Goal: Transaction & Acquisition: Purchase product/service

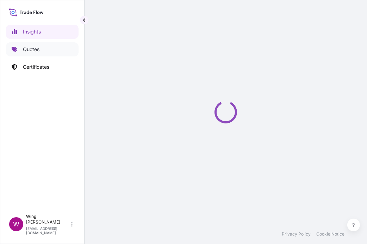
select select "2025"
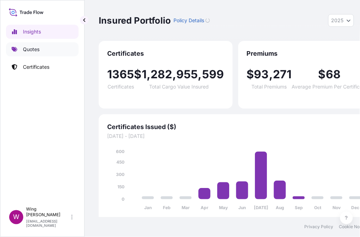
click at [34, 48] on p "Quotes" at bounding box center [31, 49] width 17 height 7
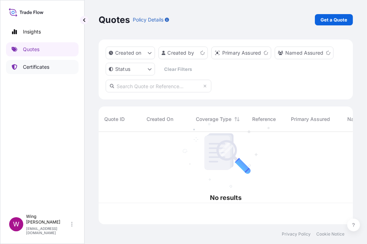
scroll to position [89, 247]
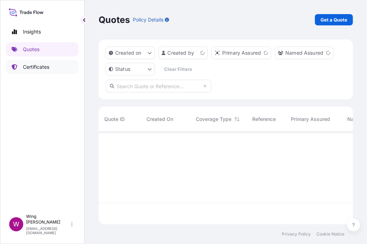
click at [36, 63] on link "Certificates" at bounding box center [42, 67] width 73 height 14
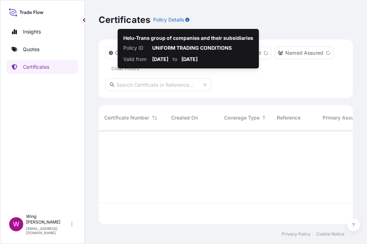
scroll to position [91, 247]
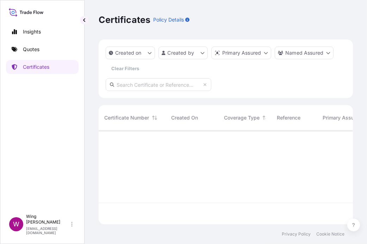
click at [152, 85] on input "text" at bounding box center [159, 84] width 106 height 13
paste input "[PHONE_NUMBER]"
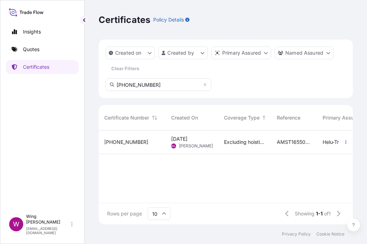
type input "[PHONE_NUMBER]"
click at [137, 145] on div "[PHONE_NUMBER]" at bounding box center [132, 142] width 56 height 7
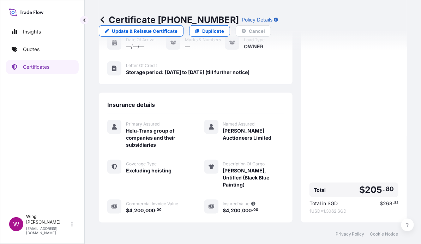
scroll to position [87, 0]
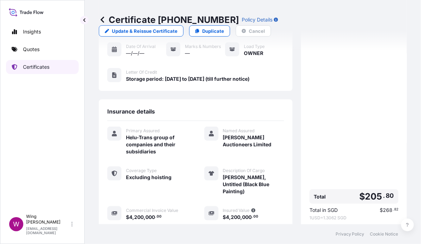
click at [36, 61] on link "Certificates" at bounding box center [42, 67] width 73 height 14
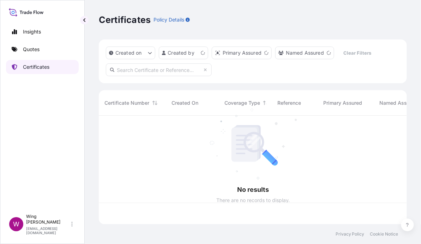
scroll to position [105, 301]
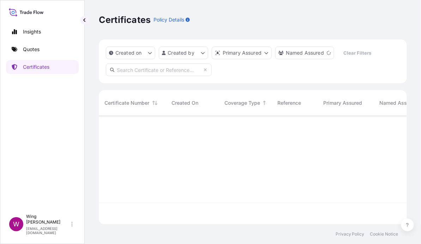
click at [143, 69] on input "text" at bounding box center [159, 69] width 106 height 13
paste input "9877611014517"
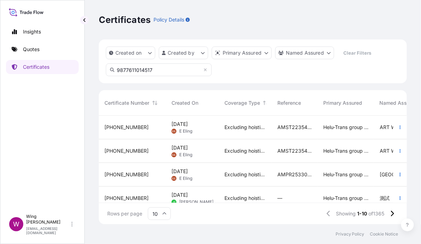
scroll to position [127, 301]
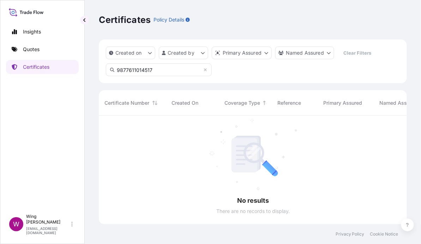
type input "9877611014517"
click at [54, 115] on div "Insights Quotes Certificates" at bounding box center [42, 114] width 73 height 192
click at [31, 50] on p "Quotes" at bounding box center [31, 49] width 17 height 7
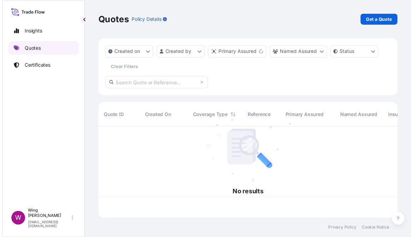
scroll to position [91, 301]
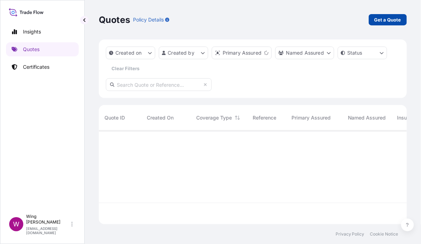
click at [367, 23] on p "Get a Quote" at bounding box center [387, 19] width 27 height 7
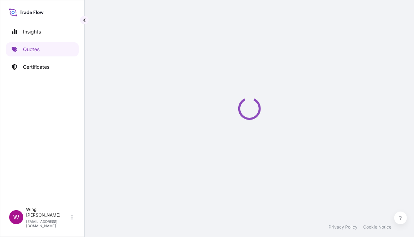
scroll to position [11, 0]
select select "AIR"
select select "27"
select select "Transit"
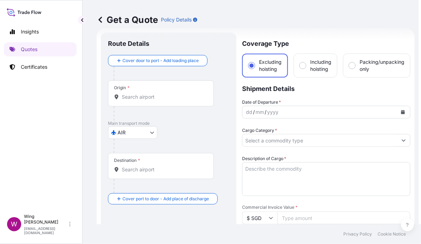
click at [128, 135] on body "Insights Quotes Certificates W Wing Lee [EMAIL_ADDRESS][DOMAIN_NAME] Get a Quot…" at bounding box center [208, 122] width 421 height 244
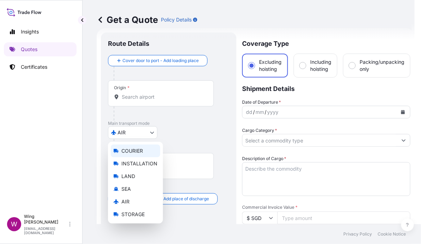
click at [132, 150] on span "COURIER" at bounding box center [132, 150] width 22 height 7
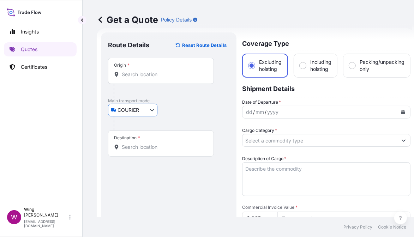
click at [154, 71] on input "Origin *" at bounding box center [163, 74] width 83 height 7
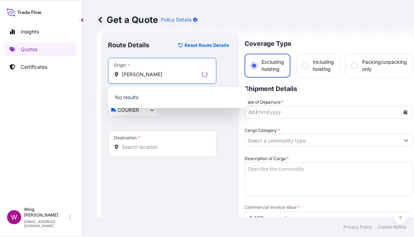
type input "竹人弓土"
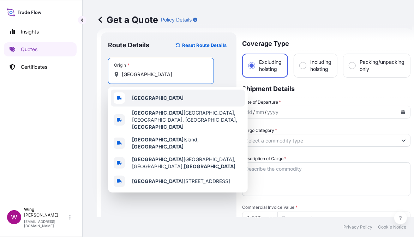
click at [139, 101] on span "[GEOGRAPHIC_DATA]" at bounding box center [157, 97] width 51 height 7
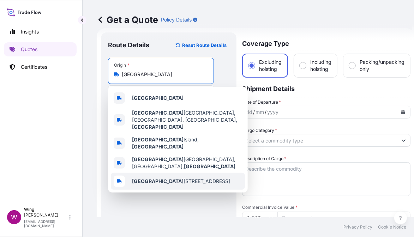
click at [158, 173] on div "[STREET_ADDRESS]" at bounding box center [178, 181] width 134 height 17
paste input "[GEOGRAPHIC_DATA]"
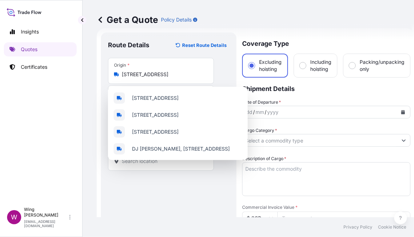
scroll to position [0, 0]
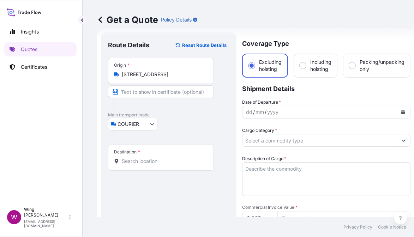
click at [182, 76] on input "[STREET_ADDRESS]" at bounding box center [163, 74] width 83 height 7
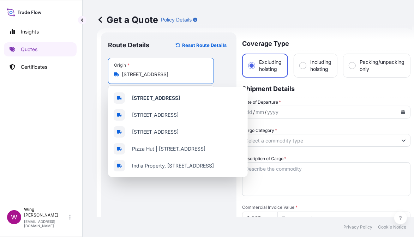
paste input "Origin"
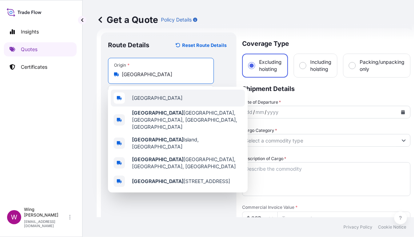
click at [135, 95] on span "[GEOGRAPHIC_DATA]" at bounding box center [157, 97] width 50 height 7
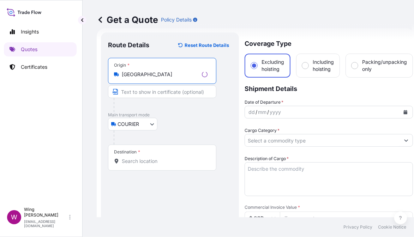
type input "[GEOGRAPHIC_DATA]"
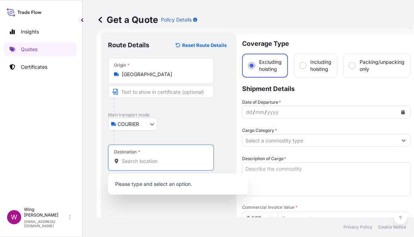
drag, startPoint x: 147, startPoint y: 164, endPoint x: 150, endPoint y: 163, distance: 3.7
click at [147, 164] on input "Destination *" at bounding box center [163, 161] width 83 height 7
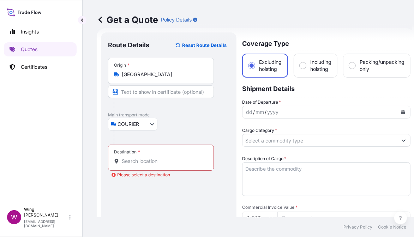
click at [177, 163] on input "Destination * Please select a destination" at bounding box center [163, 161] width 83 height 7
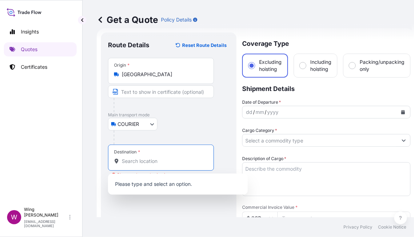
paste input "[GEOGRAPHIC_DATA]"
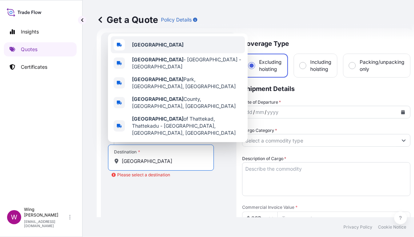
click at [150, 48] on b "[GEOGRAPHIC_DATA]" at bounding box center [157, 45] width 51 height 6
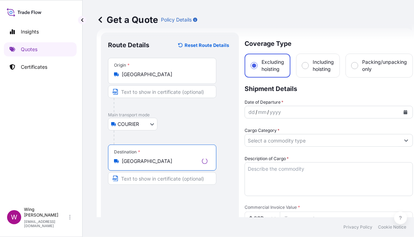
type input "[GEOGRAPHIC_DATA]"
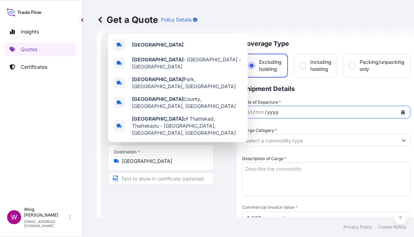
click at [268, 112] on div "yyyy" at bounding box center [272, 112] width 13 height 8
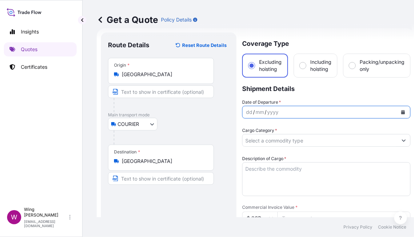
click at [367, 108] on button "Calendar" at bounding box center [402, 111] width 11 height 11
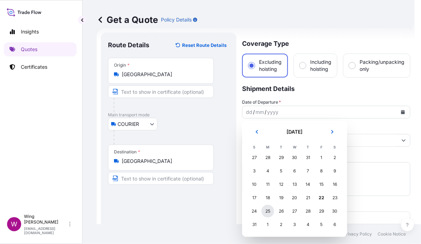
click at [267, 208] on div "25" at bounding box center [267, 211] width 13 height 13
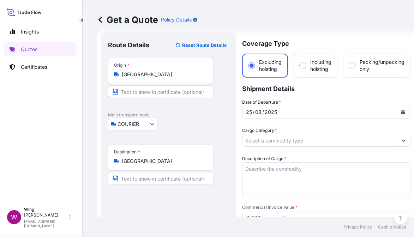
click at [274, 138] on input "Cargo Category *" at bounding box center [319, 140] width 155 height 13
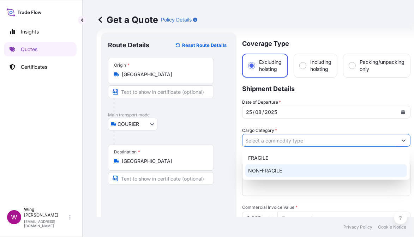
click at [274, 165] on div "NON-FRAGILE" at bounding box center [325, 170] width 161 height 13
type input "NON-FRAGILE"
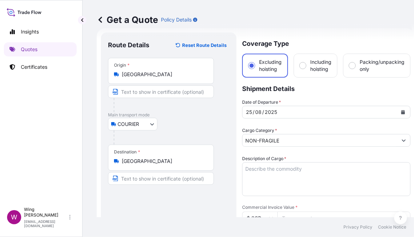
click at [197, 124] on div "COURIER COURIER INSTALLATION LAND SEA AIR STORAGE" at bounding box center [168, 124] width 121 height 13
click at [312, 169] on textarea "Description of Cargo *" at bounding box center [326, 179] width 168 height 34
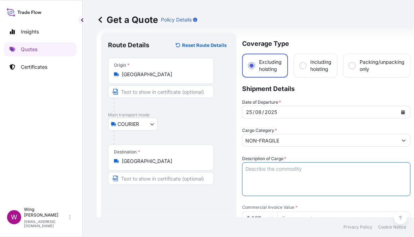
paste textarea "D2G7C [PERSON_NAME], R2334, 2022, vintage bench & acrylic 171 x 47.5 x 54.2 cm."
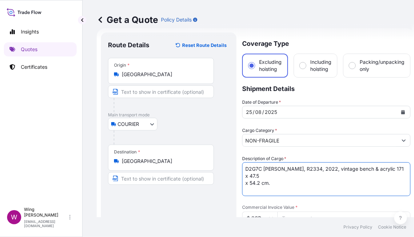
click at [264, 168] on textarea "D2G7C [PERSON_NAME], R2334, 2022, vintage bench & acrylic 171 x 47.5 x 54.2 cm." at bounding box center [326, 179] width 168 height 34
click at [291, 176] on textarea "D2G7C, [PERSON_NAME], R2334, 2022, vintage bench & acrylic 171 x 47.5 x 54.2 cm." at bounding box center [326, 179] width 168 height 34
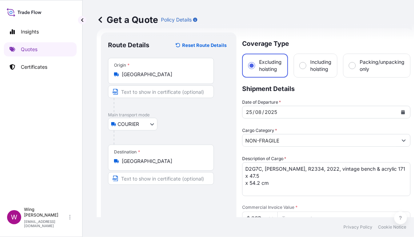
click at [198, 127] on div "COURIER COURIER INSTALLATION LAND SEA AIR STORAGE" at bounding box center [168, 124] width 121 height 13
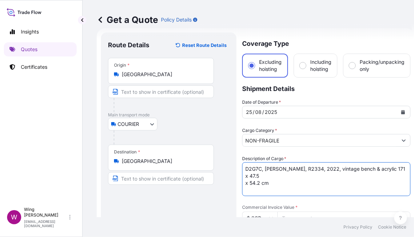
drag, startPoint x: 275, startPoint y: 175, endPoint x: 205, endPoint y: 154, distance: 72.7
paste textarea "[PERSON_NAME], R2334, 2022, vintage bench & acrylic 171 x 47.5 x 54.2 cm."
type textarea "D2G7C, [PERSON_NAME], R2334, 2022, vintage bench & acrylic 171 x 47.5 x 54.2 cm"
drag, startPoint x: 161, startPoint y: 201, endPoint x: 172, endPoint y: 199, distance: 11.7
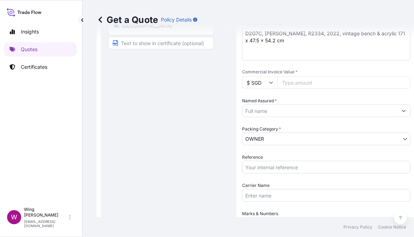
scroll to position [152, 0]
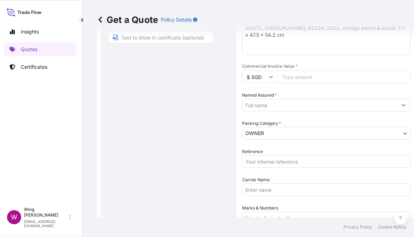
click at [261, 72] on input "$ SGD" at bounding box center [259, 77] width 35 height 13
click at [254, 80] on div "$ HKD" at bounding box center [260, 72] width 30 height 13
type input "$ HKD"
click at [294, 74] on input "Commercial Invoice Value *" at bounding box center [343, 77] width 133 height 13
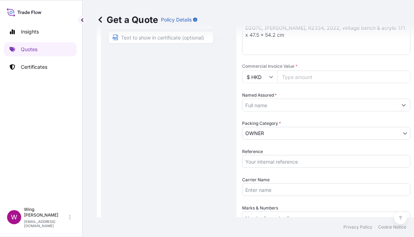
paste input "81000.00"
type input "81000.00"
click at [182, 123] on div "Route Details Reset Route Details Place of loading Road / [GEOGRAPHIC_DATA] / I…" at bounding box center [168, 112] width 121 height 428
click at [275, 109] on input "Named Assured *" at bounding box center [319, 105] width 155 height 13
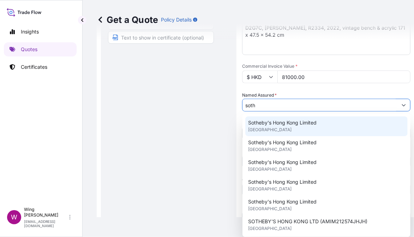
click at [267, 124] on span "Sotheby's Hong Kong Limited" at bounding box center [282, 122] width 68 height 7
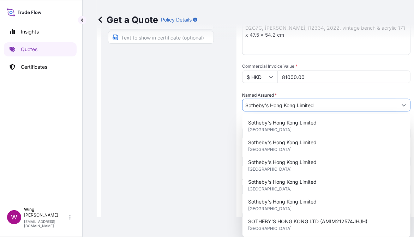
type input "Sotheby's Hong Kong Limited"
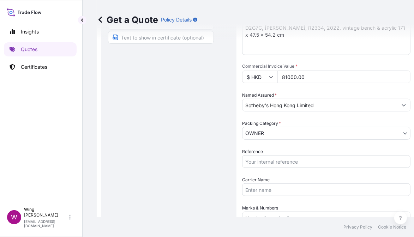
click at [184, 124] on div "Route Details Reset Route Details Place of loading Road / [GEOGRAPHIC_DATA] / I…" at bounding box center [168, 112] width 121 height 428
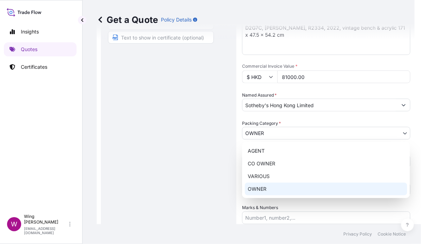
click at [274, 135] on body "15 options available. 9 options available. 1 option available. 0 options availa…" at bounding box center [205, 122] width 414 height 244
click at [268, 185] on div "OWNER" at bounding box center [326, 189] width 162 height 13
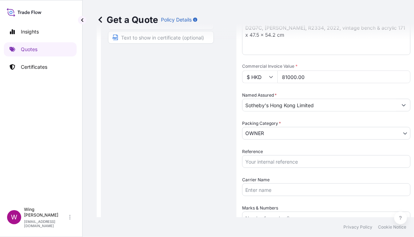
drag, startPoint x: 202, startPoint y: 167, endPoint x: 248, endPoint y: 158, distance: 47.3
click at [202, 167] on div "Route Details Reset Route Details Place of loading Road / [GEOGRAPHIC_DATA] / I…" at bounding box center [168, 112] width 121 height 428
click at [280, 158] on input "Reference" at bounding box center [326, 161] width 168 height 13
paste input "AMIM259636GMME"
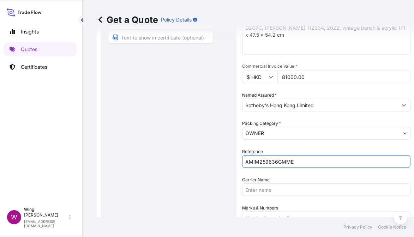
type input "AMIM259636GMME"
click at [199, 158] on div "Route Details Reset Route Details Place of loading Road / [GEOGRAPHIC_DATA] / I…" at bounding box center [168, 112] width 121 height 428
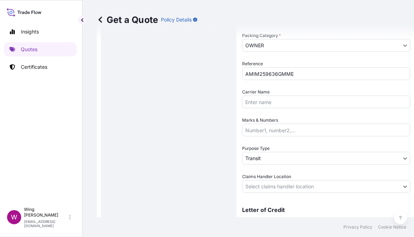
scroll to position [246, 0]
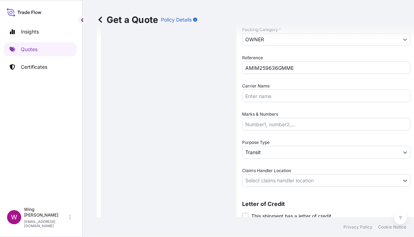
click at [261, 151] on body "Insights Quotes Certificates W Wing Lee [EMAIL_ADDRESS][DOMAIN_NAME] Get a Quot…" at bounding box center [205, 118] width 414 height 237
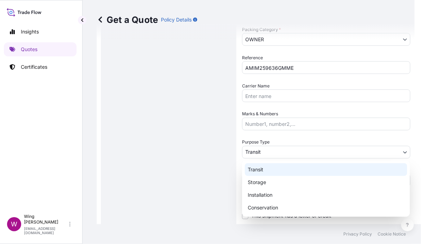
click at [273, 166] on div "Transit" at bounding box center [326, 169] width 162 height 13
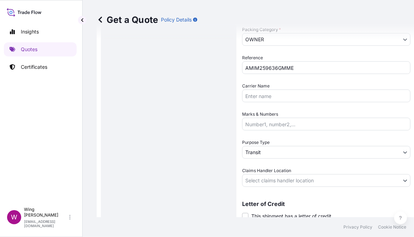
click at [191, 143] on div "Route Details Reset Route Details Place of loading Road / [GEOGRAPHIC_DATA] / I…" at bounding box center [168, 19] width 121 height 428
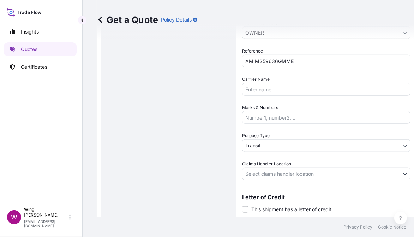
scroll to position [264, 0]
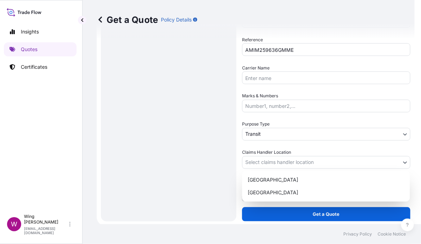
click at [279, 162] on body "Insights Quotes Certificates W Wing Lee [EMAIL_ADDRESS][DOMAIN_NAME] Get a Quot…" at bounding box center [205, 122] width 414 height 244
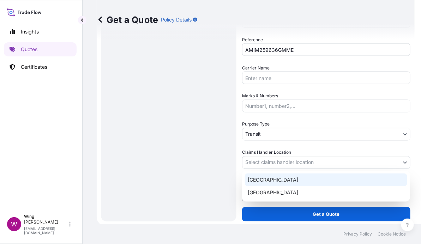
click at [274, 179] on div "[GEOGRAPHIC_DATA]" at bounding box center [326, 179] width 162 height 13
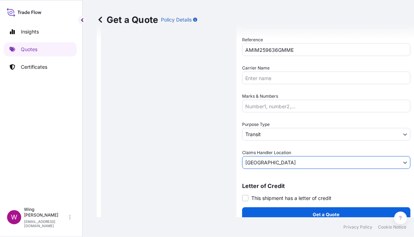
click at [195, 178] on div "Route Details Reset Route Details Place of loading Road / [GEOGRAPHIC_DATA] / I…" at bounding box center [168, 1] width 121 height 428
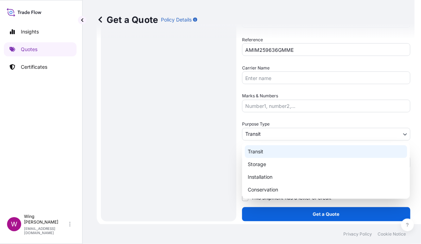
click at [266, 133] on body "Insights Quotes Certificates W Wing Lee [EMAIL_ADDRESS][DOMAIN_NAME] Get a Quot…" at bounding box center [205, 122] width 414 height 244
click at [263, 150] on div "Transit" at bounding box center [326, 151] width 162 height 13
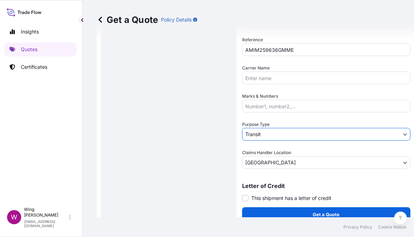
click at [202, 145] on div "Route Details Reset Route Details Place of loading Road / [GEOGRAPHIC_DATA] / I…" at bounding box center [168, 1] width 121 height 428
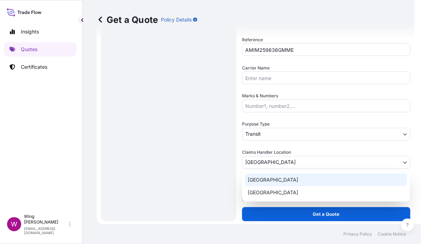
click at [259, 167] on body "Insights Quotes Certificates W Wing Lee [EMAIL_ADDRESS][DOMAIN_NAME] Get a Quot…" at bounding box center [205, 122] width 414 height 244
click at [259, 177] on div "[GEOGRAPHIC_DATA]" at bounding box center [326, 179] width 162 height 13
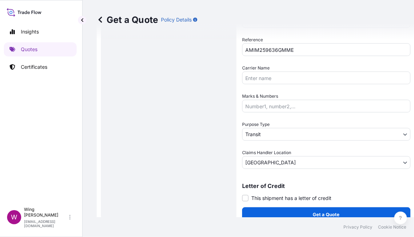
click at [229, 175] on div "Route Details Reset Route Details Place of loading Road / [GEOGRAPHIC_DATA] / I…" at bounding box center [168, 1] width 135 height 442
click at [242, 195] on span at bounding box center [245, 198] width 6 height 6
click at [242, 194] on input "This shipment has a letter of credit" at bounding box center [242, 194] width 0 height 0
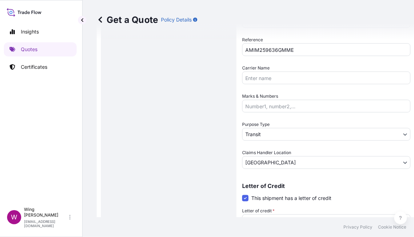
click at [246, 195] on span at bounding box center [245, 198] width 6 height 6
click at [242, 194] on input "This shipment has a letter of credit" at bounding box center [242, 194] width 0 height 0
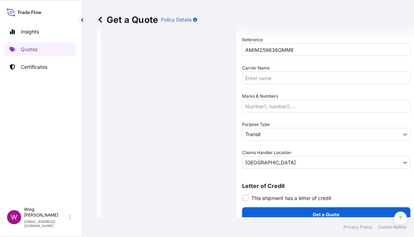
click at [225, 182] on div "Route Details Reset Route Details Place of loading Road / [GEOGRAPHIC_DATA] / I…" at bounding box center [168, 1] width 121 height 428
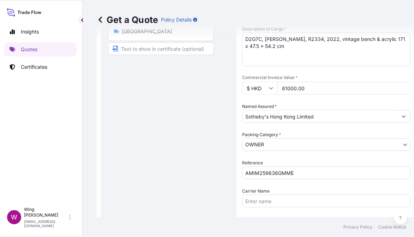
scroll to position [264, 0]
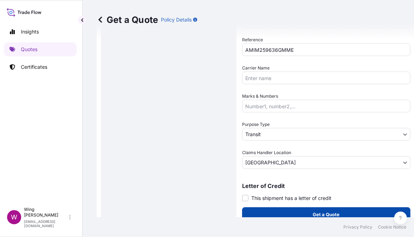
click at [311, 209] on button "Get a Quote" at bounding box center [326, 214] width 168 height 14
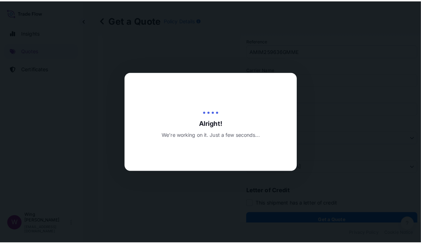
scroll to position [0, 2]
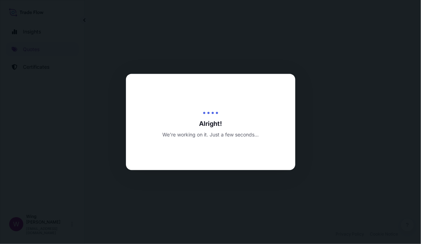
select select "COURIER"
select select "Transit"
select select "[GEOGRAPHIC_DATA]"
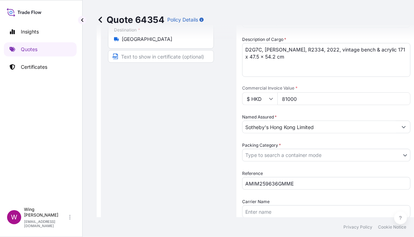
scroll to position [141, 0]
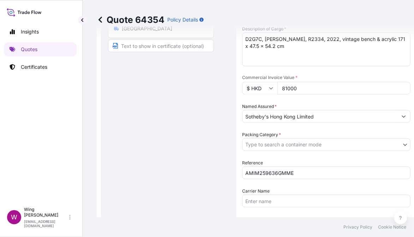
click at [149, 148] on div "Route Details Place of loading Road / [GEOGRAPHIC_DATA] / Inland Origin * [GEOG…" at bounding box center [168, 124] width 121 height 428
click at [261, 145] on body "Insights Quotes Certificates W Wing Lee [EMAIL_ADDRESS][DOMAIN_NAME] Quote 6435…" at bounding box center [205, 118] width 414 height 237
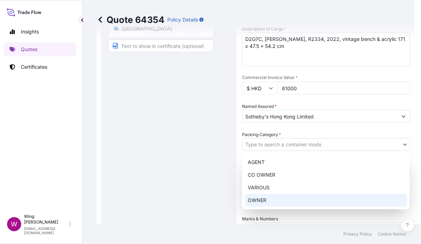
click at [266, 202] on div "OWNER" at bounding box center [326, 200] width 162 height 13
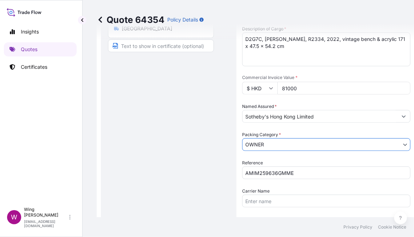
click at [99, 143] on form "Route Details Place of loading Road / Inland Road / Inland Origin * [GEOGRAPHIC…" at bounding box center [256, 123] width 318 height 450
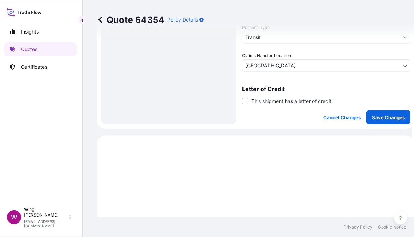
scroll to position [376, 0]
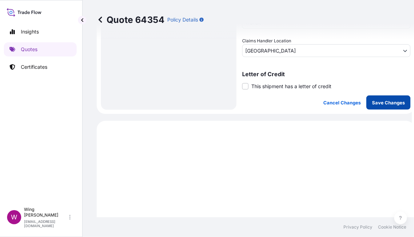
click at [367, 105] on button "Save Changes" at bounding box center [388, 103] width 44 height 14
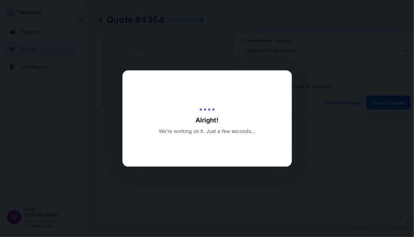
type input "[DATE]"
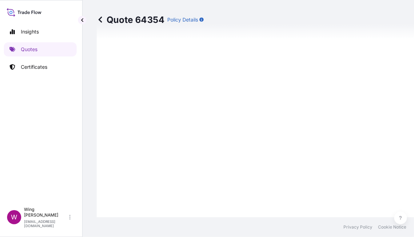
select select "COURIER"
select select "Transit"
select select "[GEOGRAPHIC_DATA]"
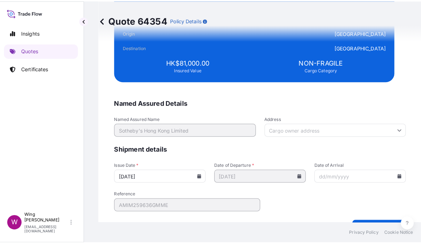
scroll to position [1637, 0]
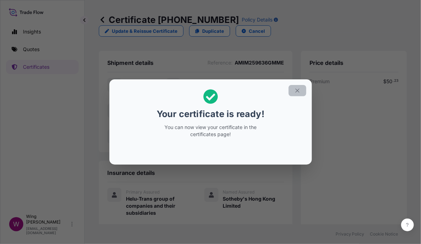
click at [296, 93] on icon "button" at bounding box center [297, 90] width 6 height 6
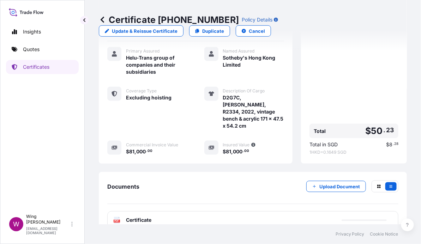
scroll to position [151, 0]
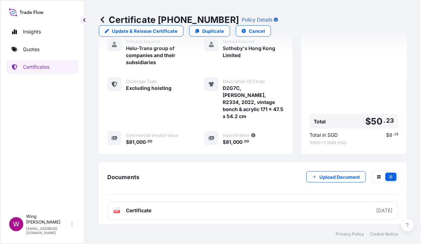
click at [115, 210] on rect at bounding box center [117, 211] width 6 height 3
